Goal: Task Accomplishment & Management: Manage account settings

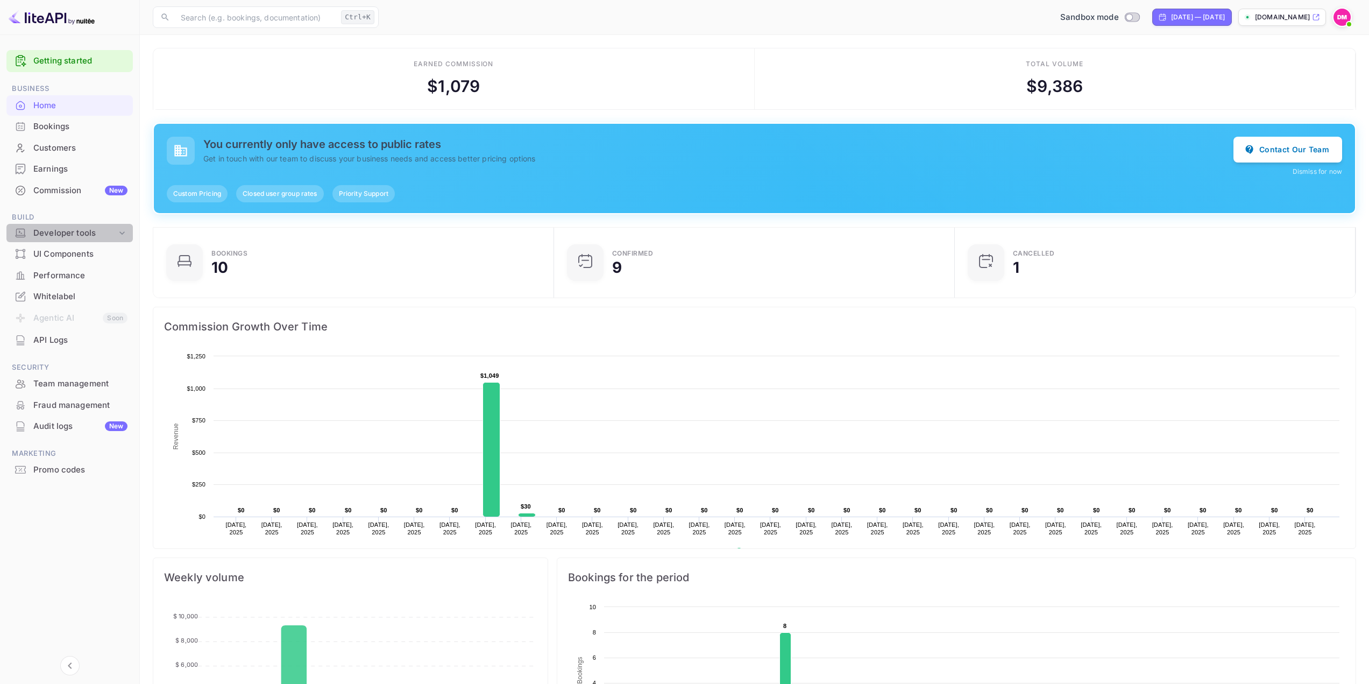
click at [97, 233] on div "Developer tools" at bounding box center [74, 233] width 83 height 12
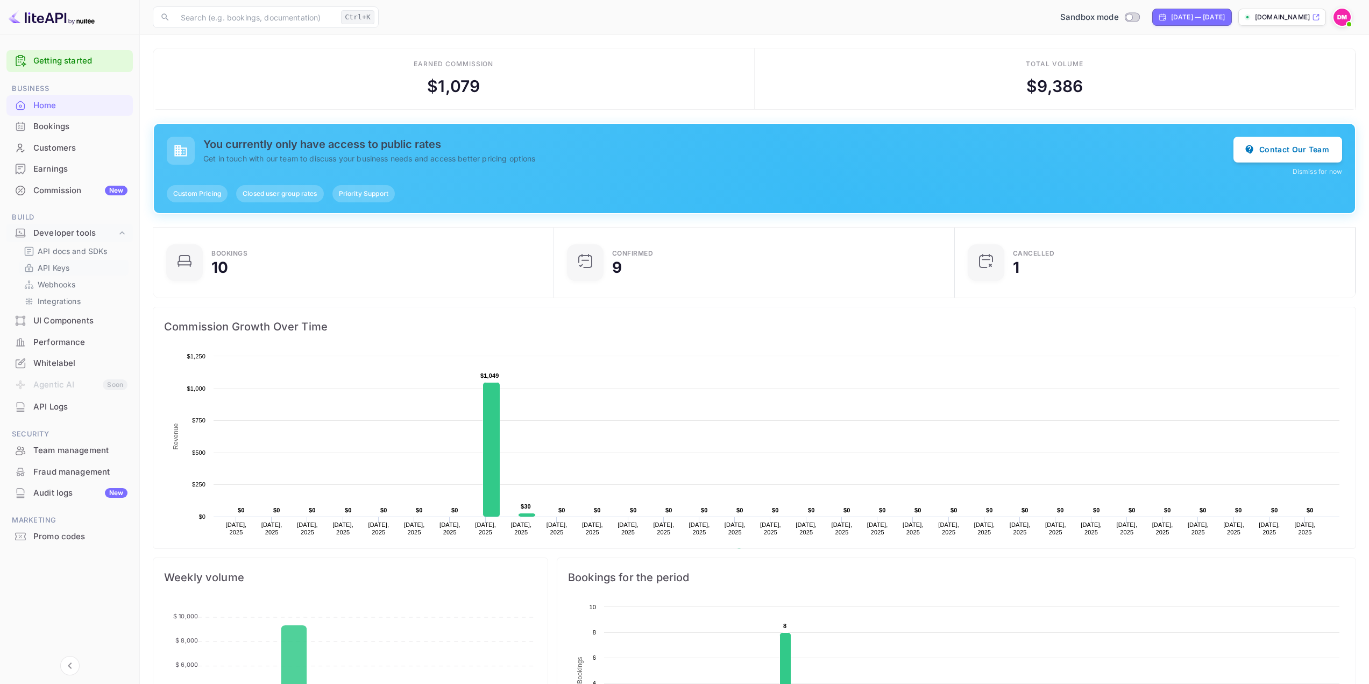
click at [67, 262] on p "API Keys" at bounding box center [54, 267] width 32 height 11
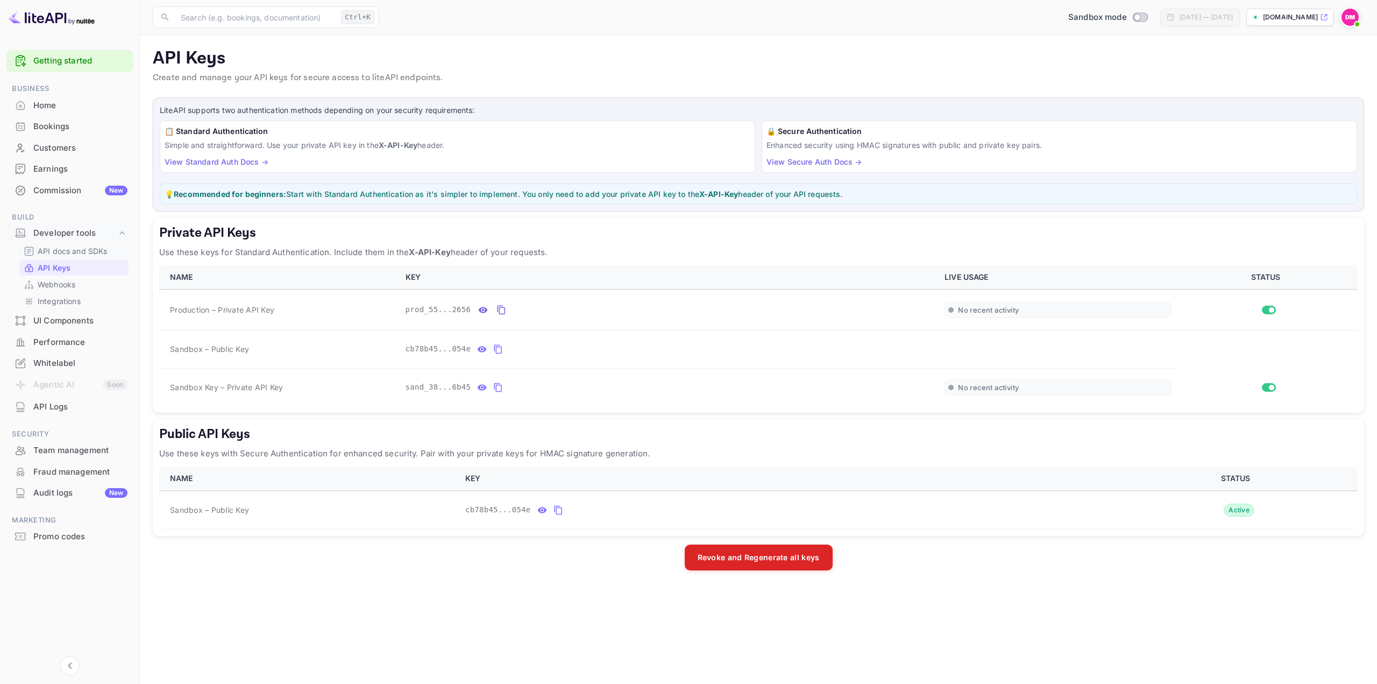
click at [76, 253] on p "API docs and SDKs" at bounding box center [73, 250] width 70 height 11
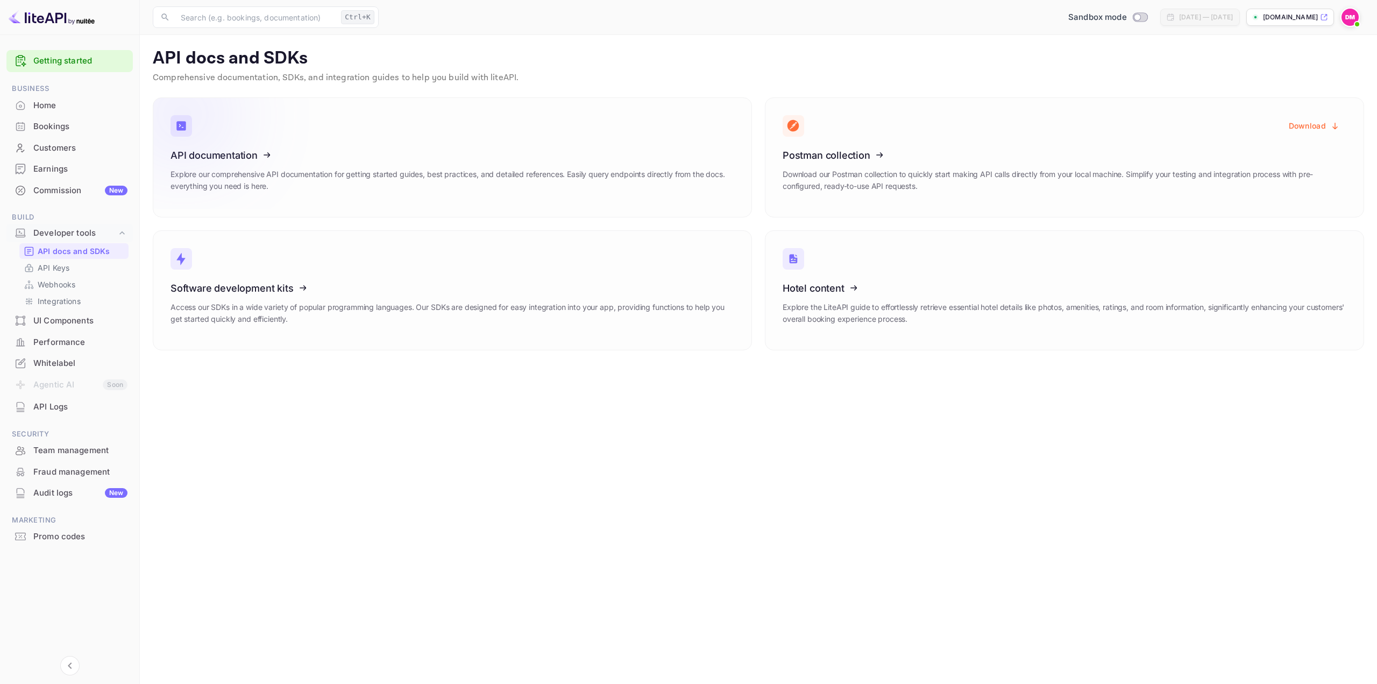
click at [269, 163] on icon at bounding box center [236, 153] width 167 height 111
click at [83, 268] on link "API Keys" at bounding box center [74, 267] width 101 height 11
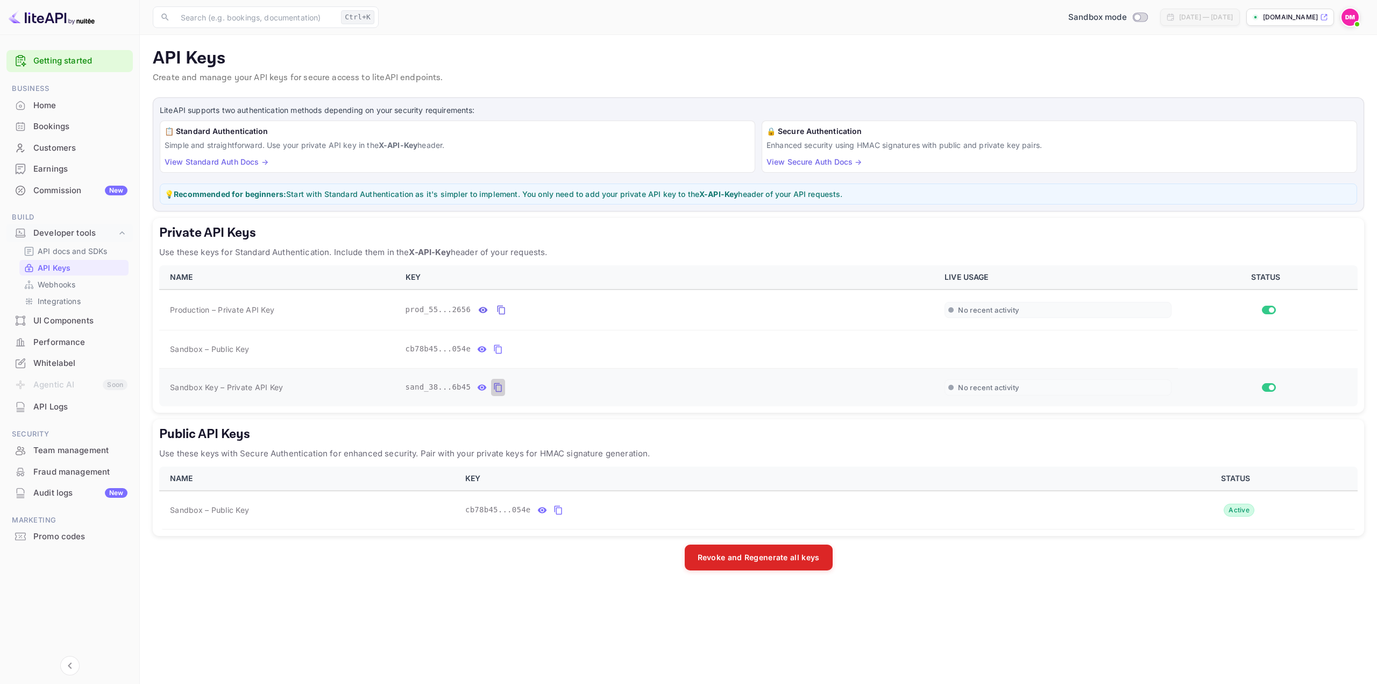
click at [493, 387] on icon "private api keys table" at bounding box center [498, 387] width 10 height 13
